Goal: Task Accomplishment & Management: Complete application form

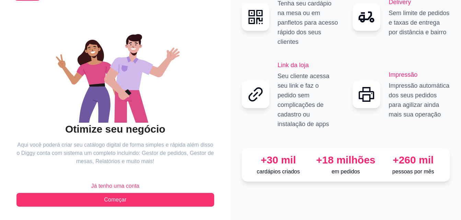
scroll to position [41, 0]
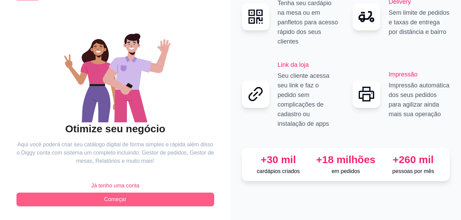
click at [120, 197] on span "Começar" at bounding box center [115, 200] width 22 height 8
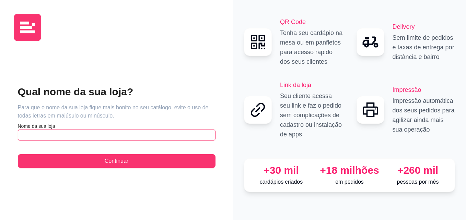
click at [55, 135] on input "text" at bounding box center [117, 135] width 198 height 11
type input "H"
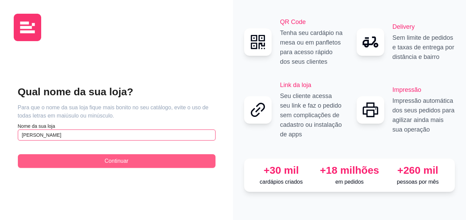
type input "[PERSON_NAME]"
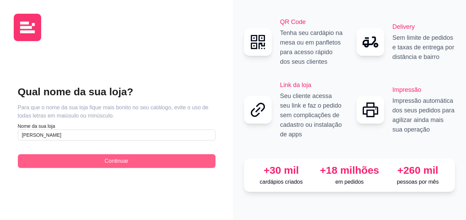
click at [75, 160] on button "Continuar" at bounding box center [117, 162] width 198 height 14
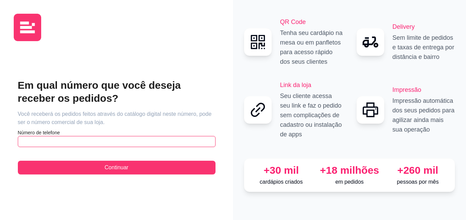
click at [48, 142] on input "text" at bounding box center [117, 141] width 198 height 11
type input "[PHONE_NUMBER]"
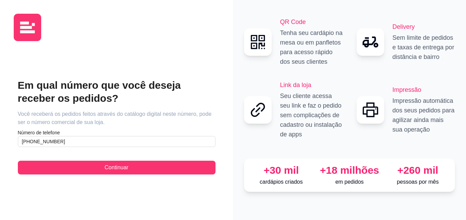
click at [52, 160] on div "Em qual número que você deseja receber os pedidos? Você receberá os pedidos fei…" at bounding box center [117, 127] width 198 height 96
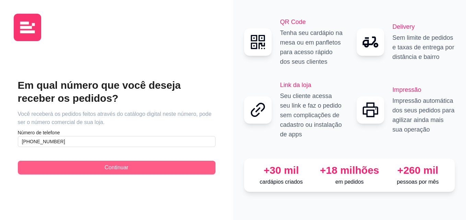
click at [55, 166] on button "Continuar" at bounding box center [117, 168] width 198 height 14
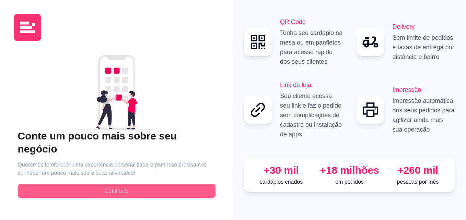
click at [131, 184] on button "Continuar" at bounding box center [117, 191] width 198 height 14
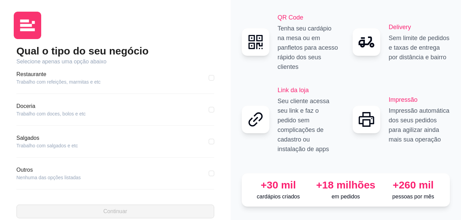
scroll to position [14, 0]
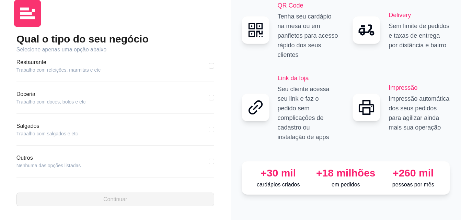
click at [106, 161] on div "Outros Nenhuma das opções listadas" at bounding box center [115, 161] width 198 height 15
click at [209, 160] on input "checkbox" at bounding box center [211, 161] width 5 height 5
checkbox input "true"
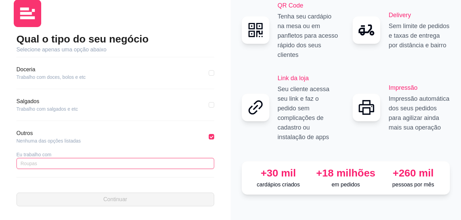
click at [62, 159] on input "text" at bounding box center [115, 163] width 198 height 11
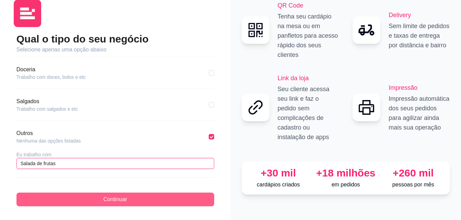
type input "Salada de frutas"
click at [64, 199] on button "Continuar" at bounding box center [115, 200] width 198 height 14
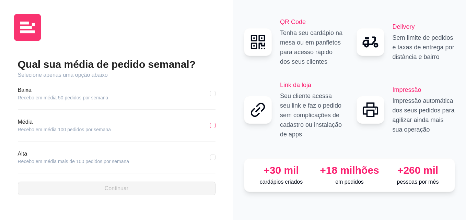
click at [214, 125] on input "checkbox" at bounding box center [212, 125] width 5 height 5
checkbox input "true"
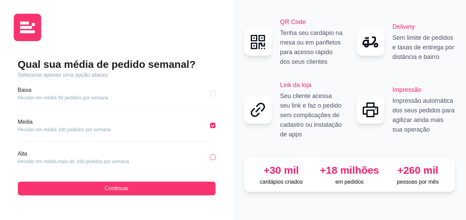
click at [214, 157] on input "checkbox" at bounding box center [212, 157] width 5 height 5
checkbox input "true"
checkbox input "false"
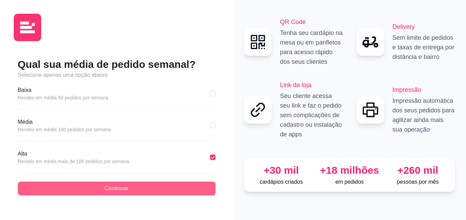
click at [160, 185] on button "Continuar" at bounding box center [117, 189] width 198 height 14
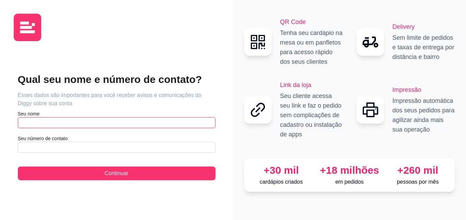
click at [34, 122] on input "text" at bounding box center [117, 122] width 198 height 11
type input "musavi"
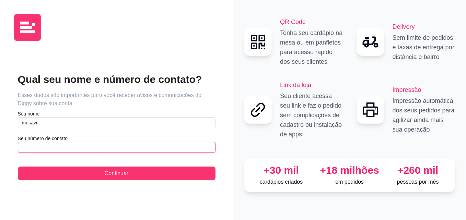
click at [35, 151] on input "text" at bounding box center [117, 147] width 198 height 11
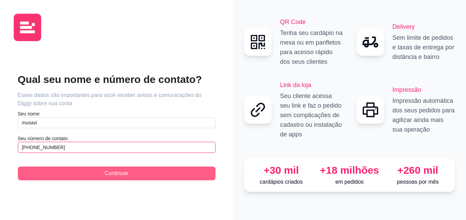
type input "[PHONE_NUMBER]"
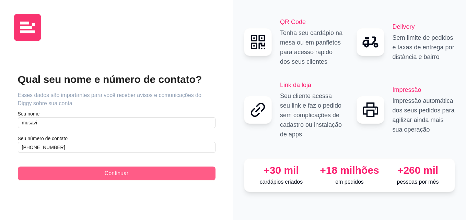
click at [57, 178] on button "Continuar" at bounding box center [117, 174] width 198 height 14
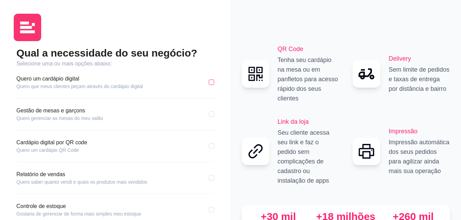
click at [210, 83] on input "checkbox" at bounding box center [211, 82] width 5 height 5
checkbox input "true"
click at [211, 146] on input "checkbox" at bounding box center [211, 146] width 5 height 5
checkbox input "true"
click at [213, 114] on input "checkbox" at bounding box center [211, 114] width 5 height 5
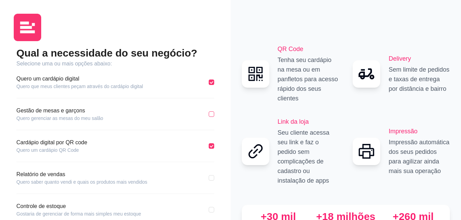
checkbox input "true"
click at [214, 180] on input "checkbox" at bounding box center [211, 177] width 5 height 5
checkbox input "true"
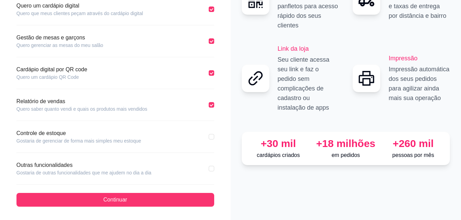
scroll to position [73, 0]
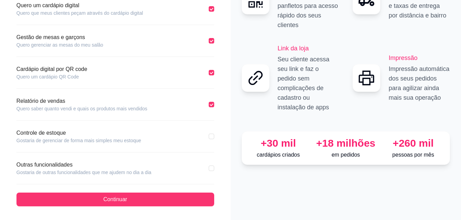
click at [208, 135] on div "Controle de estoque Gostaria de gerenciar de forma mais simples meu estoque" at bounding box center [115, 136] width 198 height 15
click at [210, 137] on input "checkbox" at bounding box center [211, 136] width 5 height 5
checkbox input "true"
click at [212, 167] on input "checkbox" at bounding box center [211, 168] width 5 height 5
checkbox input "true"
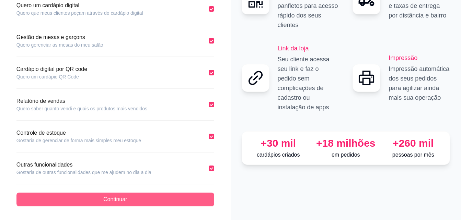
click at [162, 197] on button "Continuar" at bounding box center [115, 200] width 198 height 14
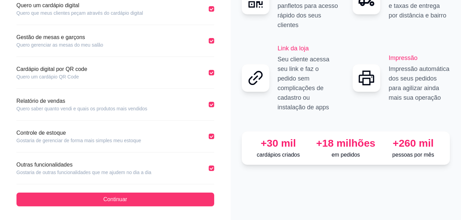
scroll to position [42, 0]
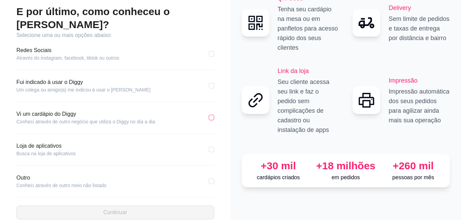
click at [210, 115] on input "checkbox" at bounding box center [211, 117] width 5 height 5
checkbox input "true"
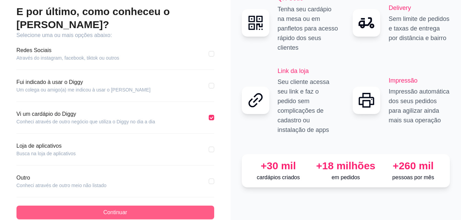
click at [190, 206] on button "Continuar" at bounding box center [115, 213] width 198 height 14
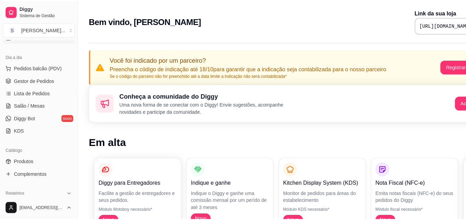
scroll to position [69, 0]
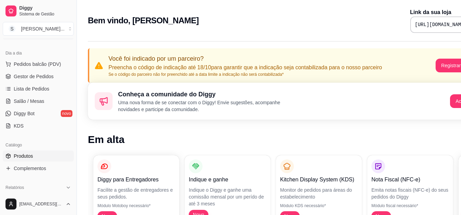
click at [30, 155] on span "Produtos" at bounding box center [23, 156] width 19 height 7
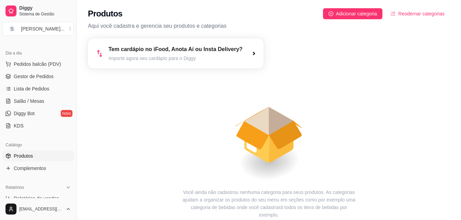
click at [208, 57] on article "Importe agora seu cardápio para o Diggy" at bounding box center [176, 58] width 134 height 7
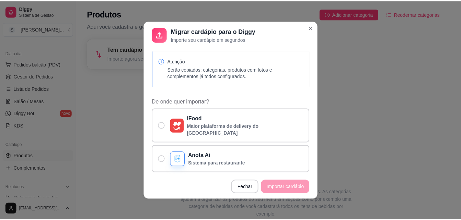
scroll to position [34, 0]
